Goal: Transaction & Acquisition: Download file/media

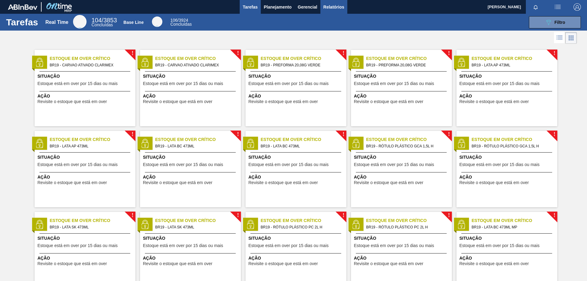
click at [327, 10] on span "Relatórios" at bounding box center [334, 6] width 21 height 7
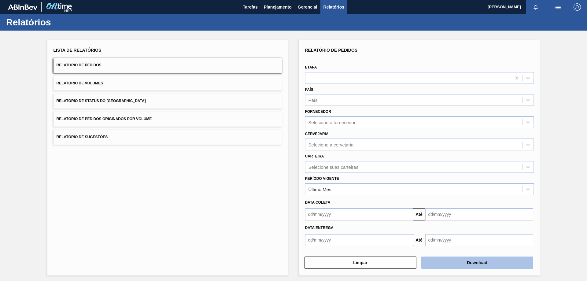
click at [447, 263] on button "Download" at bounding box center [478, 263] width 112 height 12
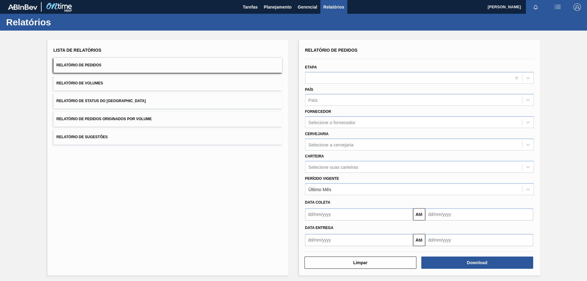
click at [74, 81] on span "Relatório de Volumes" at bounding box center [80, 83] width 47 height 4
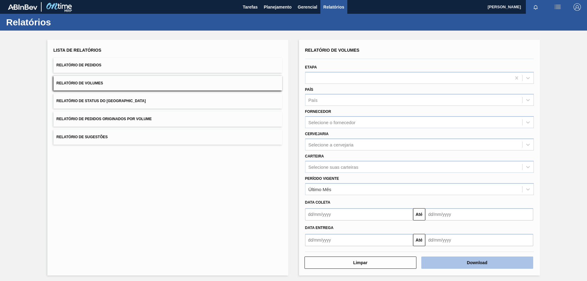
click at [471, 259] on button "Download" at bounding box center [478, 263] width 112 height 12
